Goal: Task Accomplishment & Management: Manage account settings

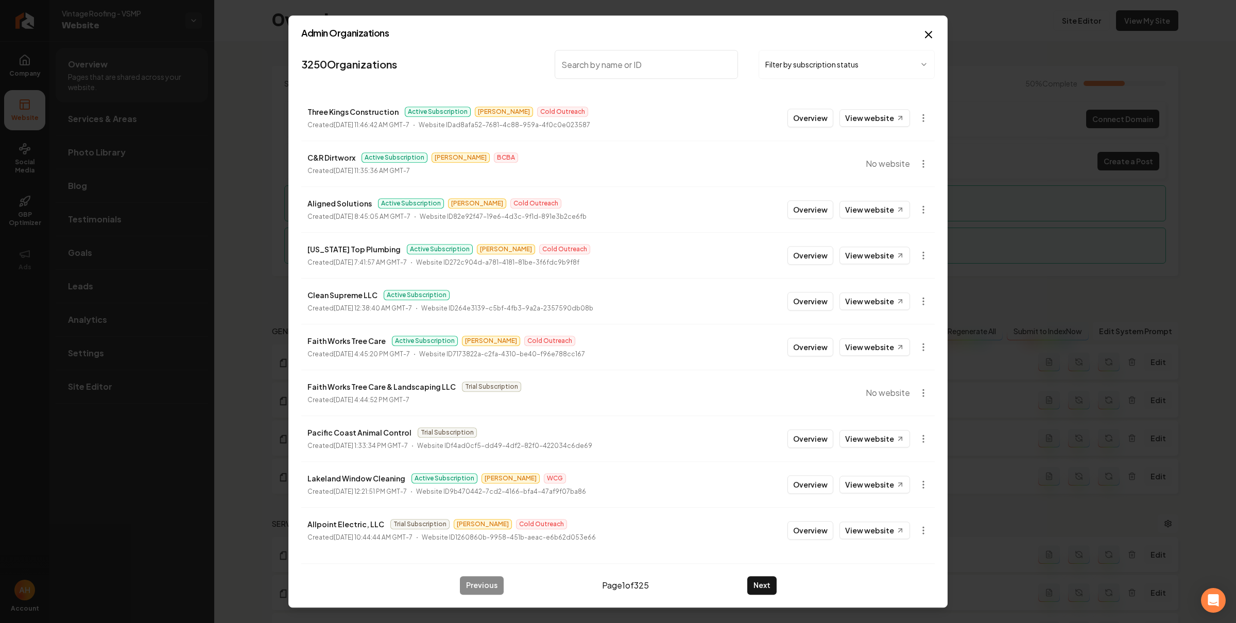
click at [662, 56] on input "search" at bounding box center [646, 64] width 183 height 29
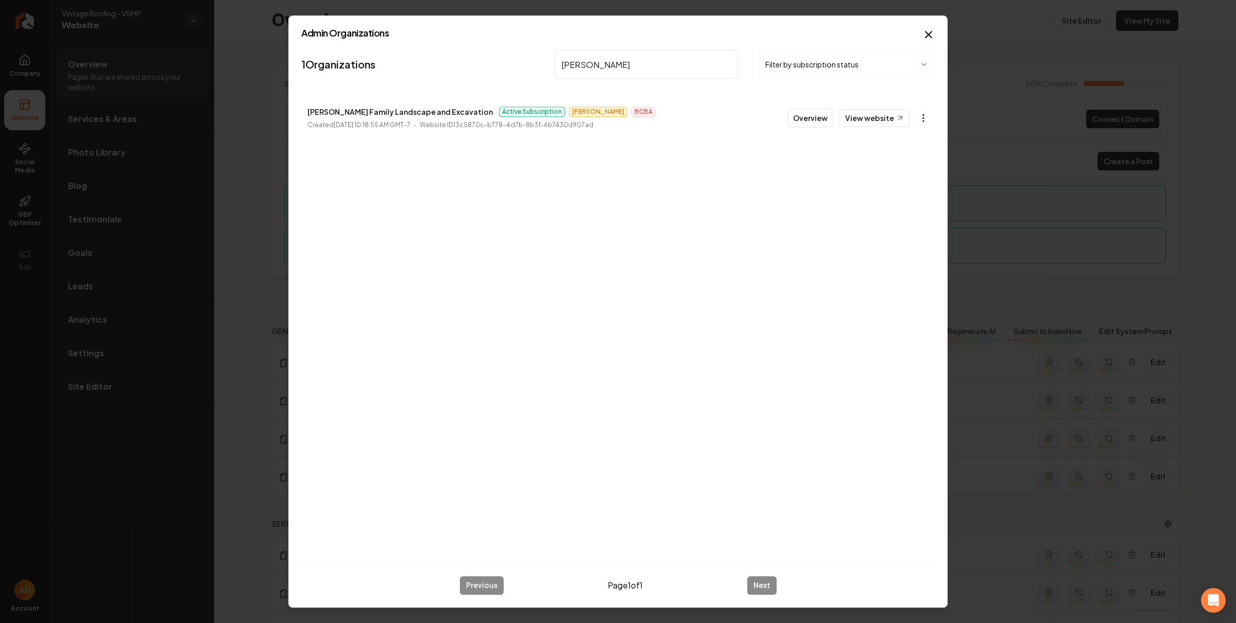
type input "[PERSON_NAME]"
click at [929, 111] on body "Company Website Social Media GBP Optimizer Ads Account Vintage Roofing - VSMP W…" at bounding box center [618, 311] width 1236 height 623
click at [896, 210] on link "View in Stripe" at bounding box center [898, 207] width 65 height 16
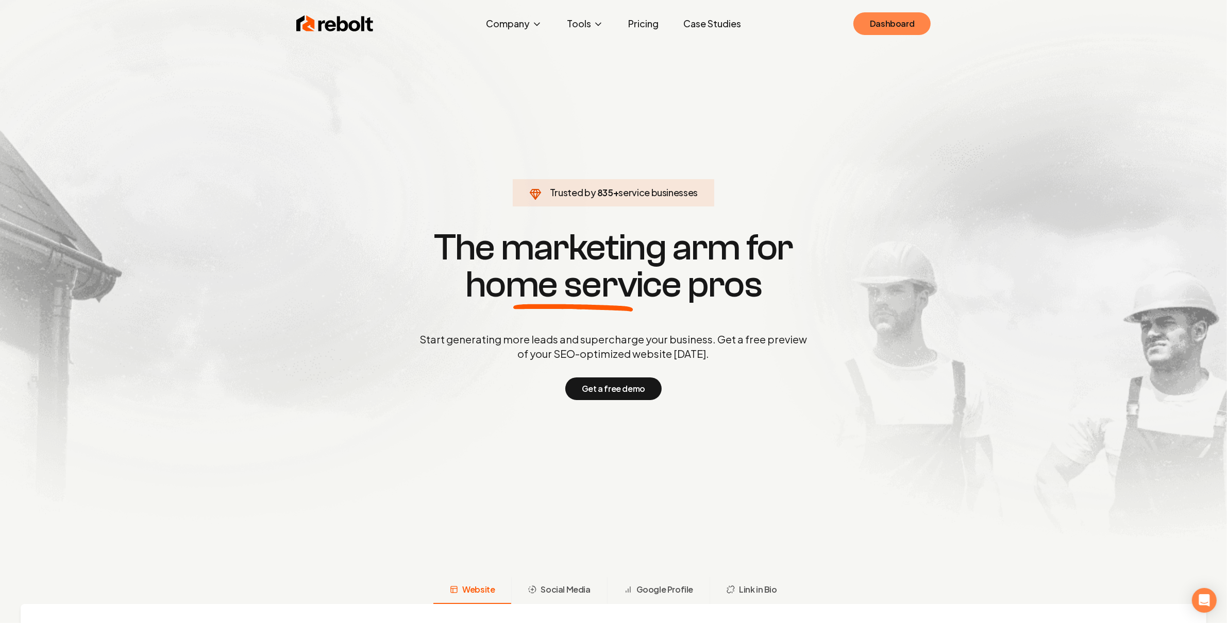
click at [885, 26] on link "Dashboard" at bounding box center [891, 23] width 77 height 23
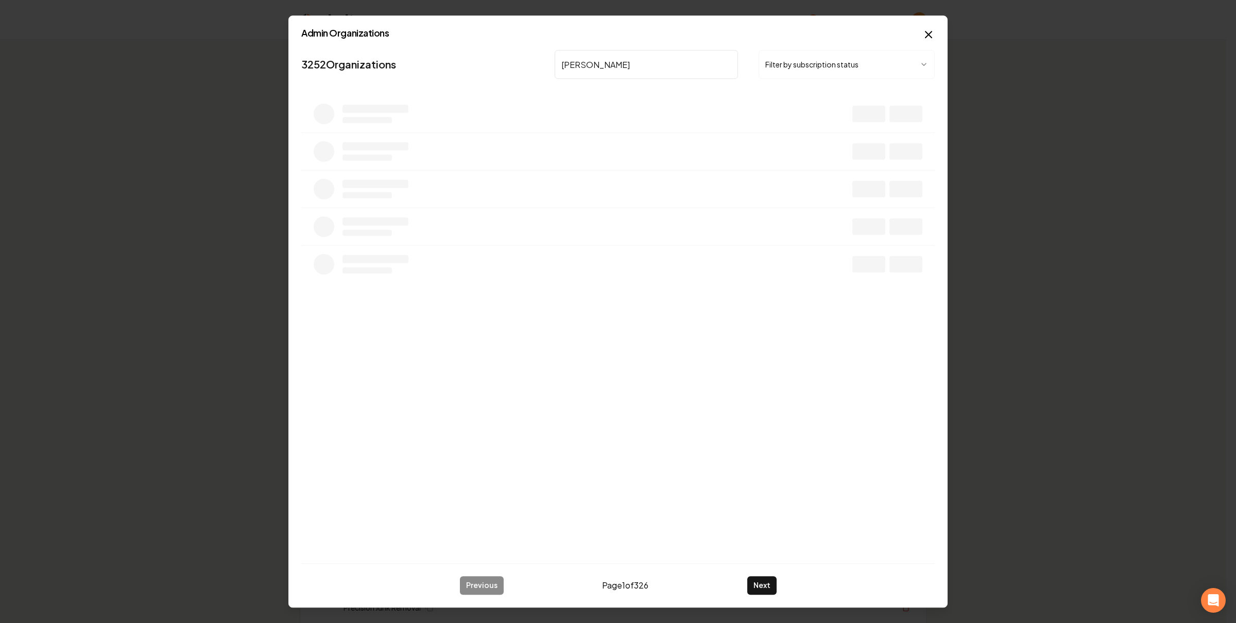
type input "[PERSON_NAME]"
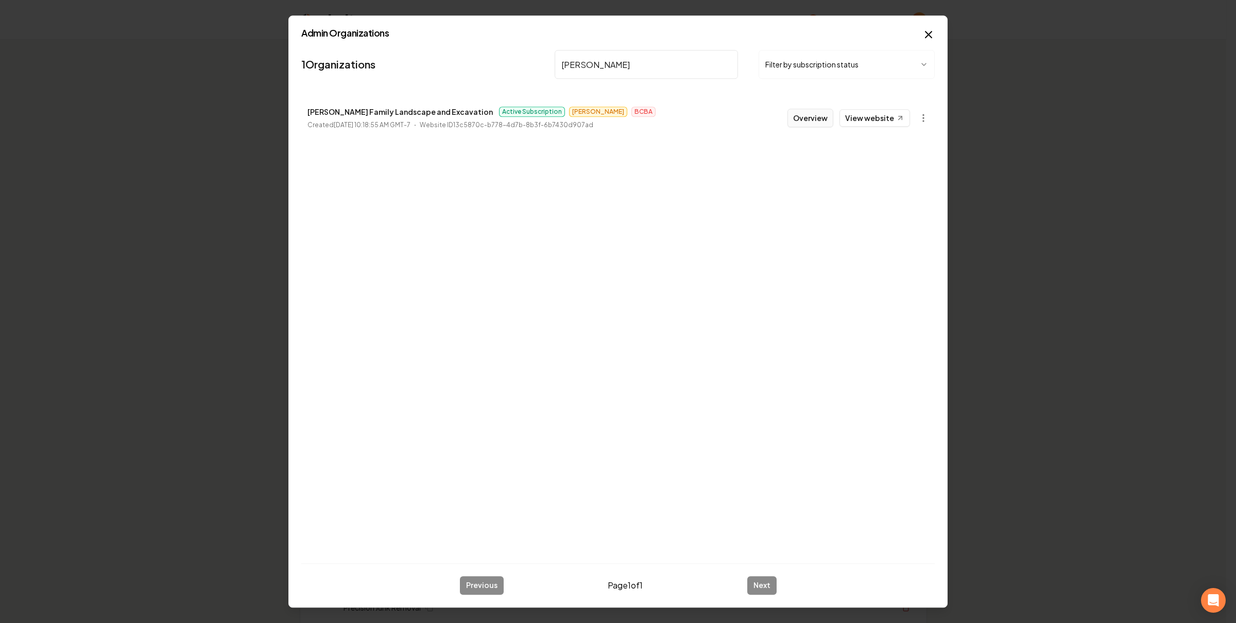
click at [818, 114] on button "Overview" at bounding box center [811, 118] width 46 height 19
click at [807, 120] on th "Actions" at bounding box center [847, 115] width 159 height 25
click at [660, 199] on td "The Aquarium Service" at bounding box center [551, 217] width 433 height 36
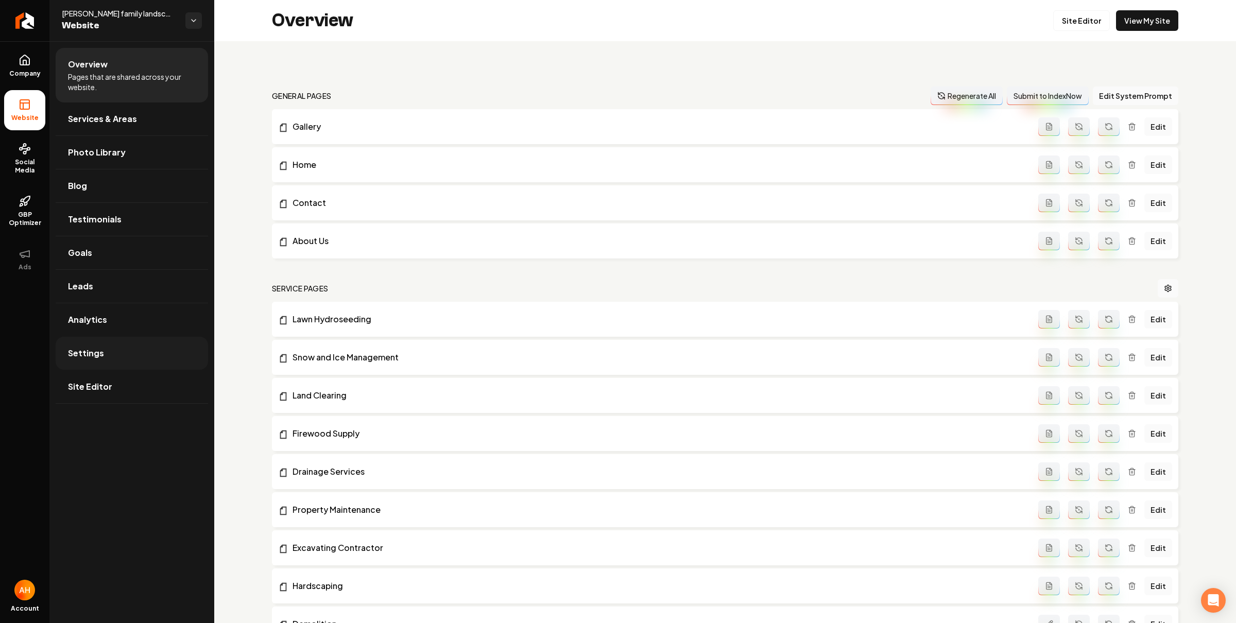
click at [106, 349] on link "Settings" at bounding box center [132, 353] width 152 height 33
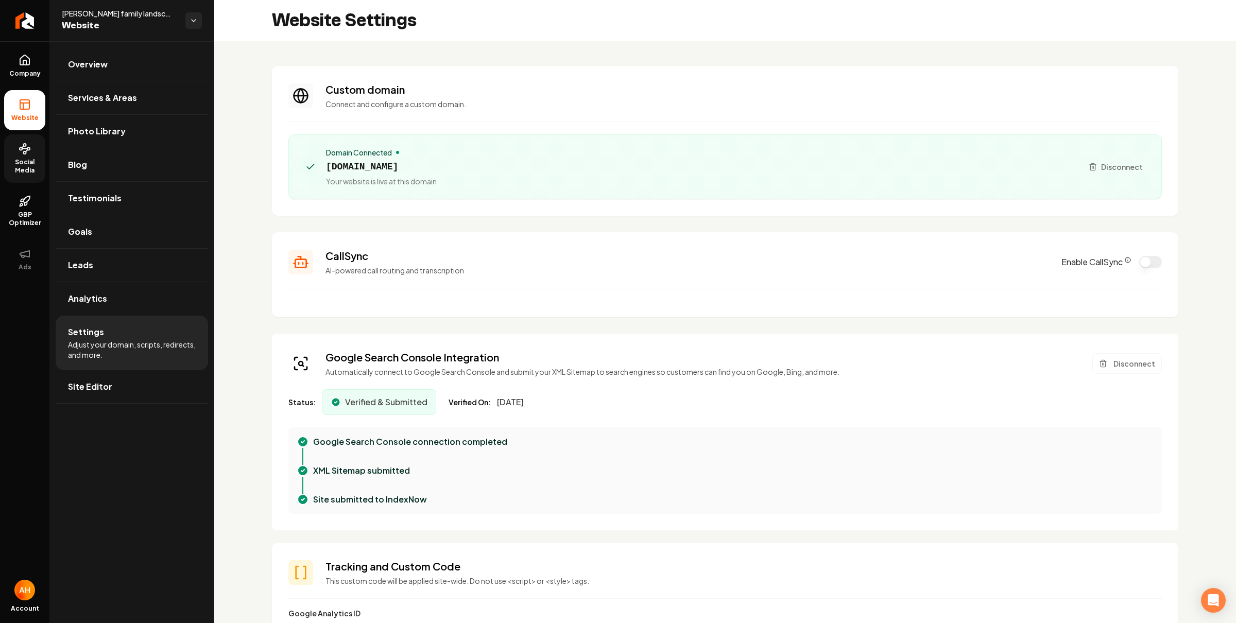
click at [19, 164] on span "Social Media" at bounding box center [24, 166] width 41 height 16
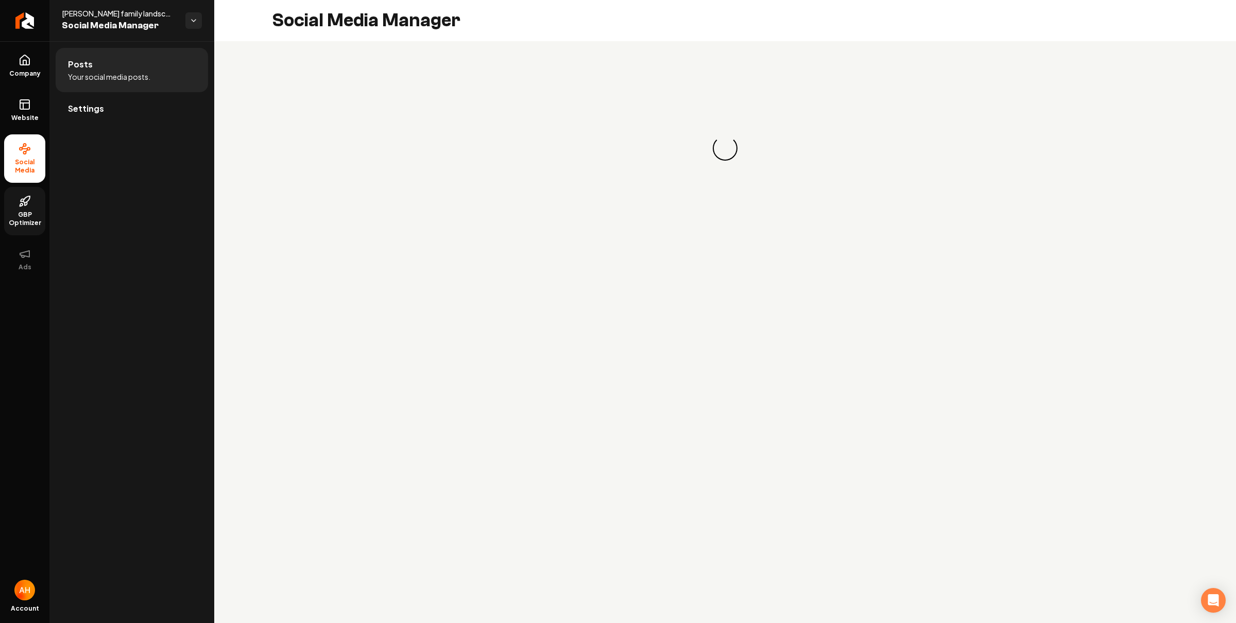
click at [24, 209] on link "GBP Optimizer" at bounding box center [24, 211] width 41 height 48
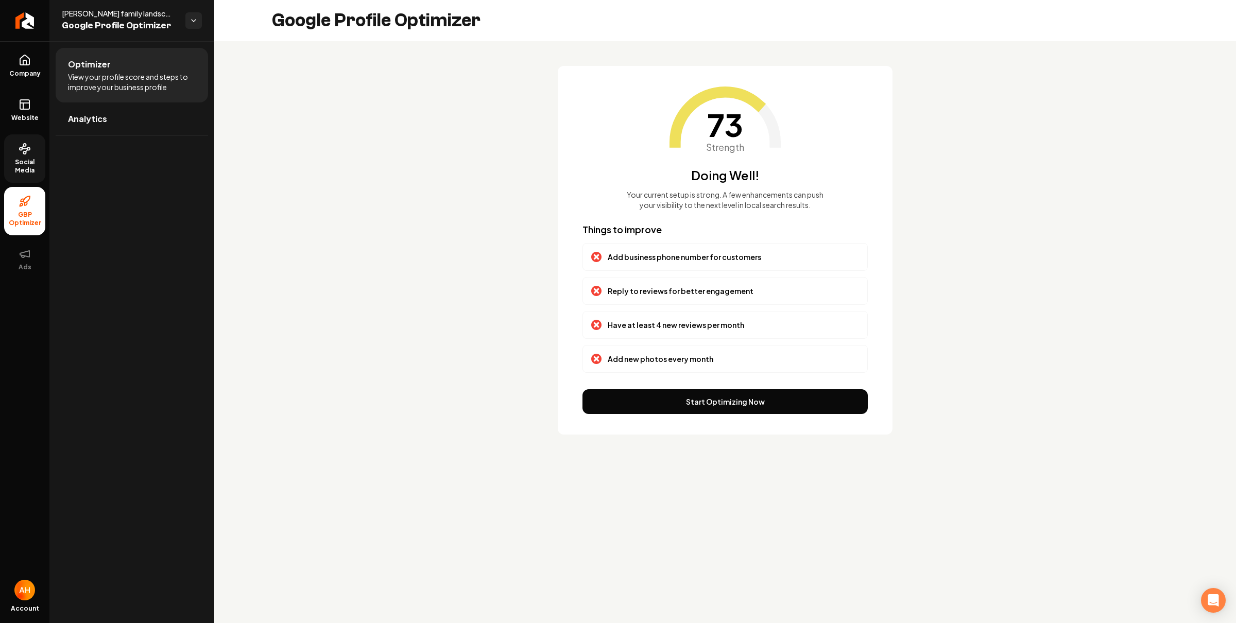
click at [19, 156] on link "Social Media" at bounding box center [24, 158] width 41 height 48
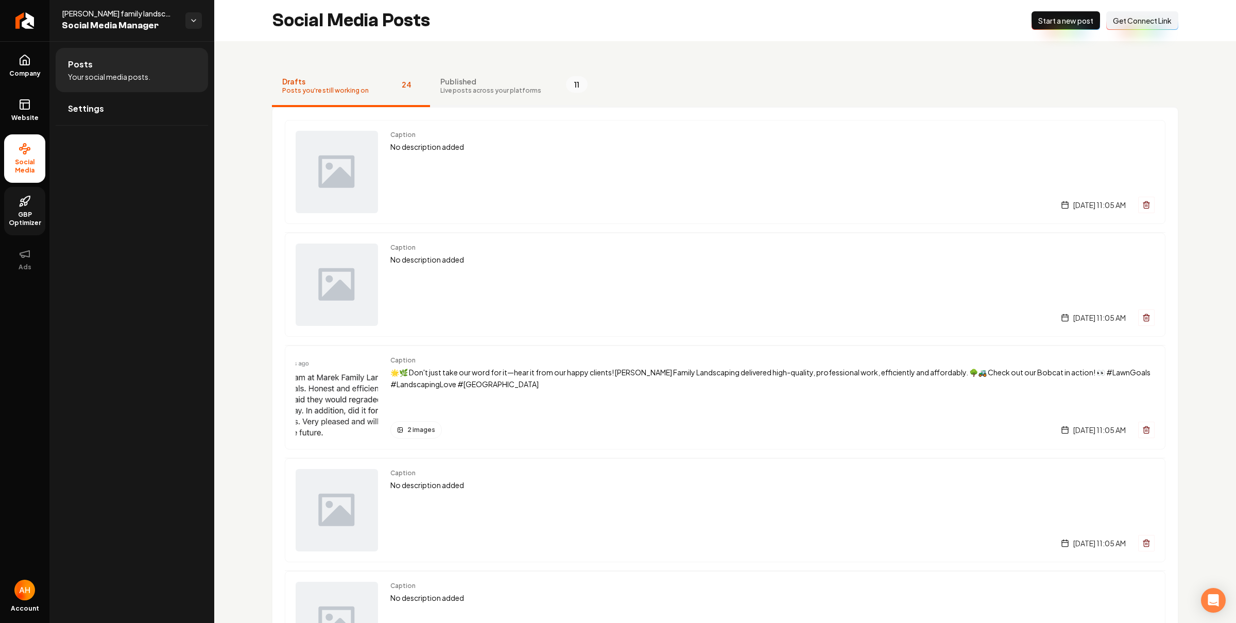
click at [487, 95] on button "Published Live posts across your platforms 11" at bounding box center [514, 86] width 168 height 41
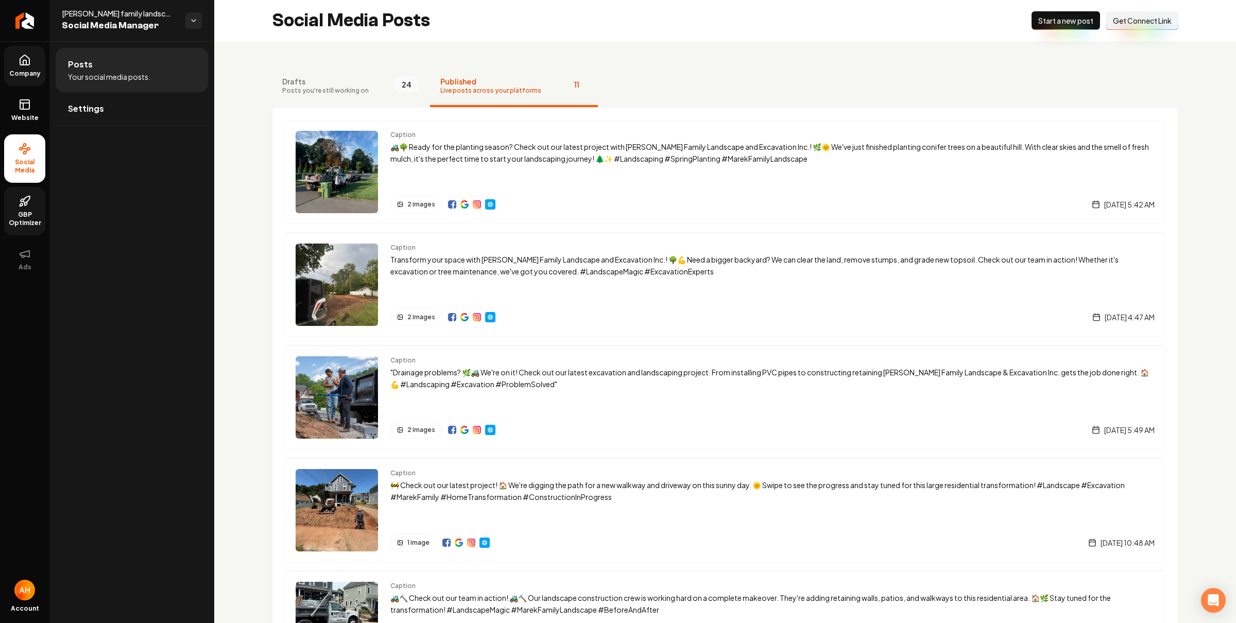
click at [42, 68] on link "Company" at bounding box center [24, 66] width 41 height 40
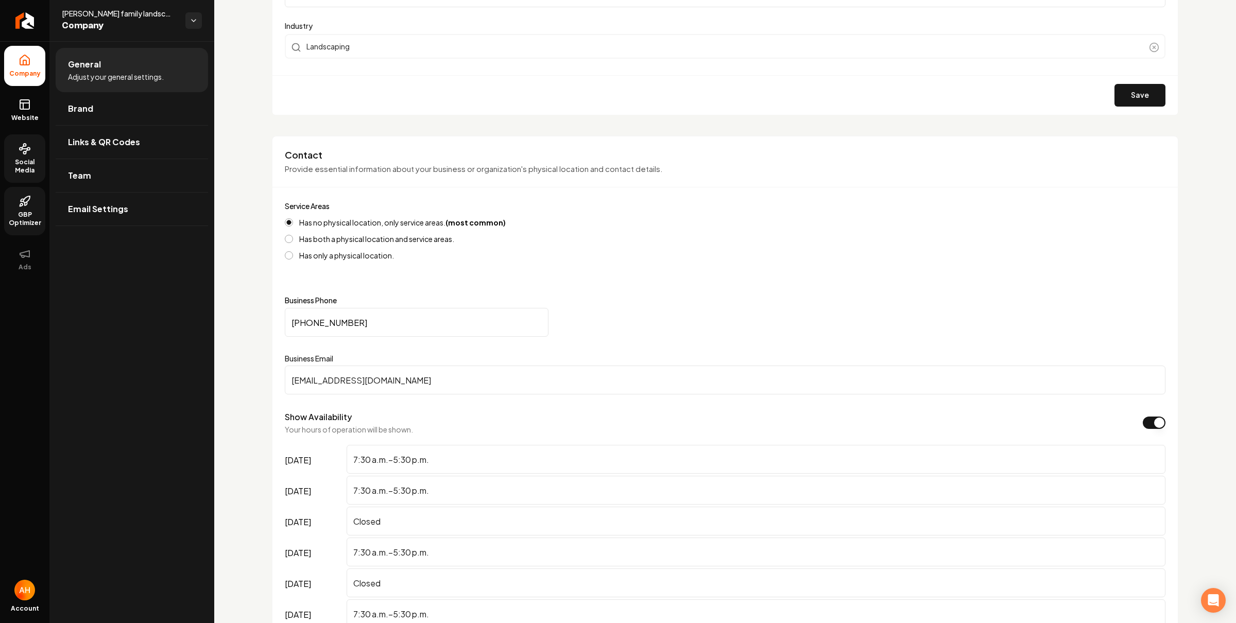
scroll to position [367, 0]
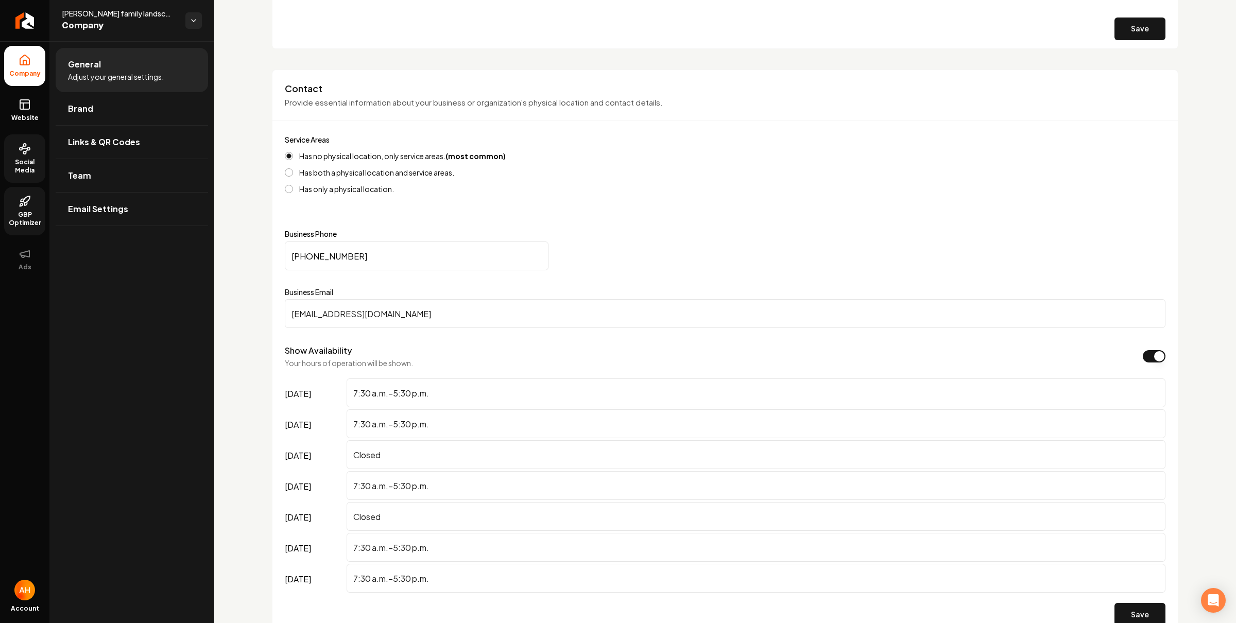
drag, startPoint x: 400, startPoint y: 248, endPoint x: 397, endPoint y: 262, distance: 14.4
click at [400, 249] on input "[PHONE_NUMBER]" at bounding box center [417, 256] width 264 height 29
drag, startPoint x: 383, startPoint y: 256, endPoint x: 294, endPoint y: 245, distance: 90.3
click at [294, 245] on input "[PHONE_NUMBER]" at bounding box center [417, 256] width 264 height 29
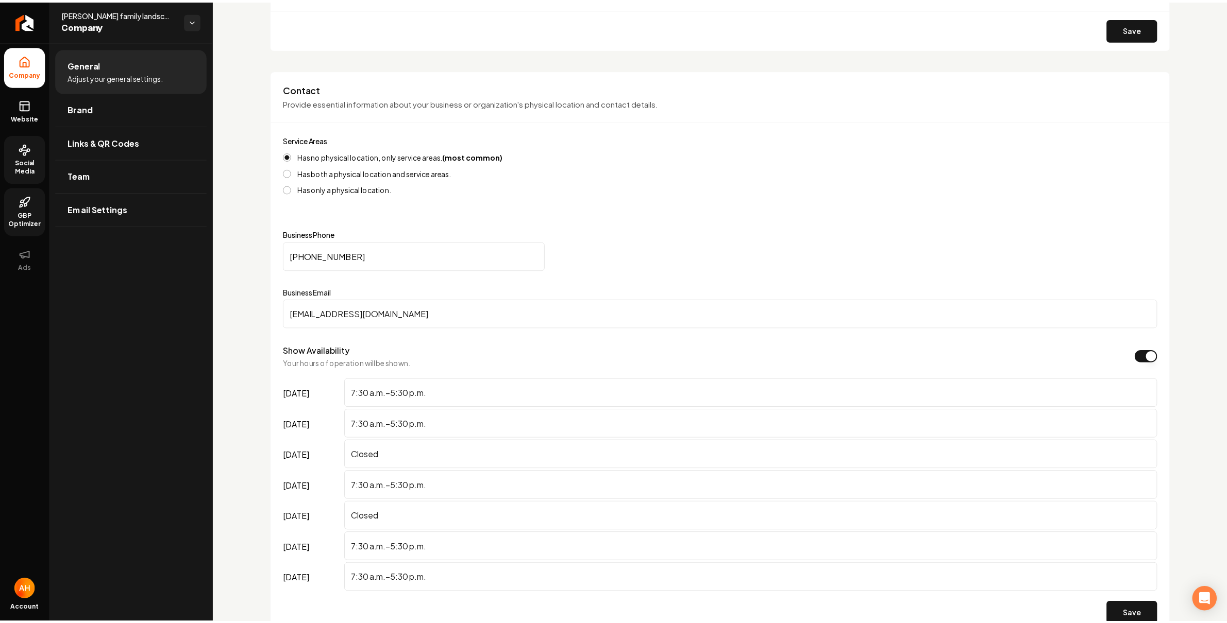
scroll to position [212, 0]
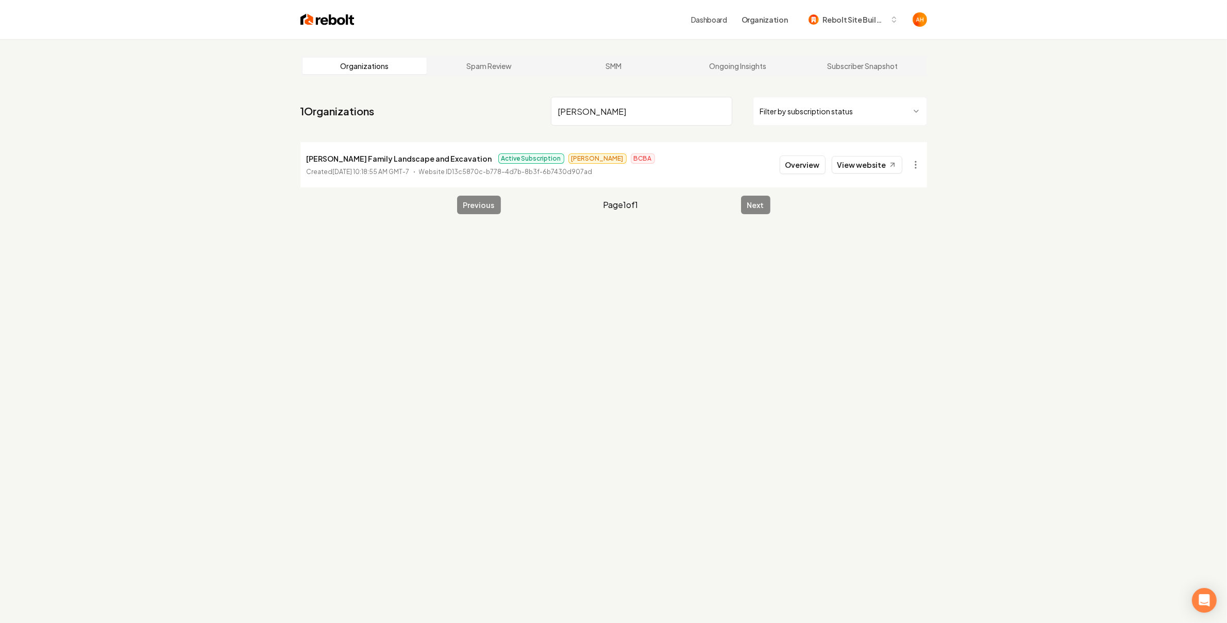
type input "[PERSON_NAME]"
click at [360, 157] on p "[PERSON_NAME] Family Landscape and Excavation" at bounding box center [399, 158] width 185 height 12
copy p "[PERSON_NAME] Family Landscape and Excavation"
